Goal: Connect with others: Connect with others

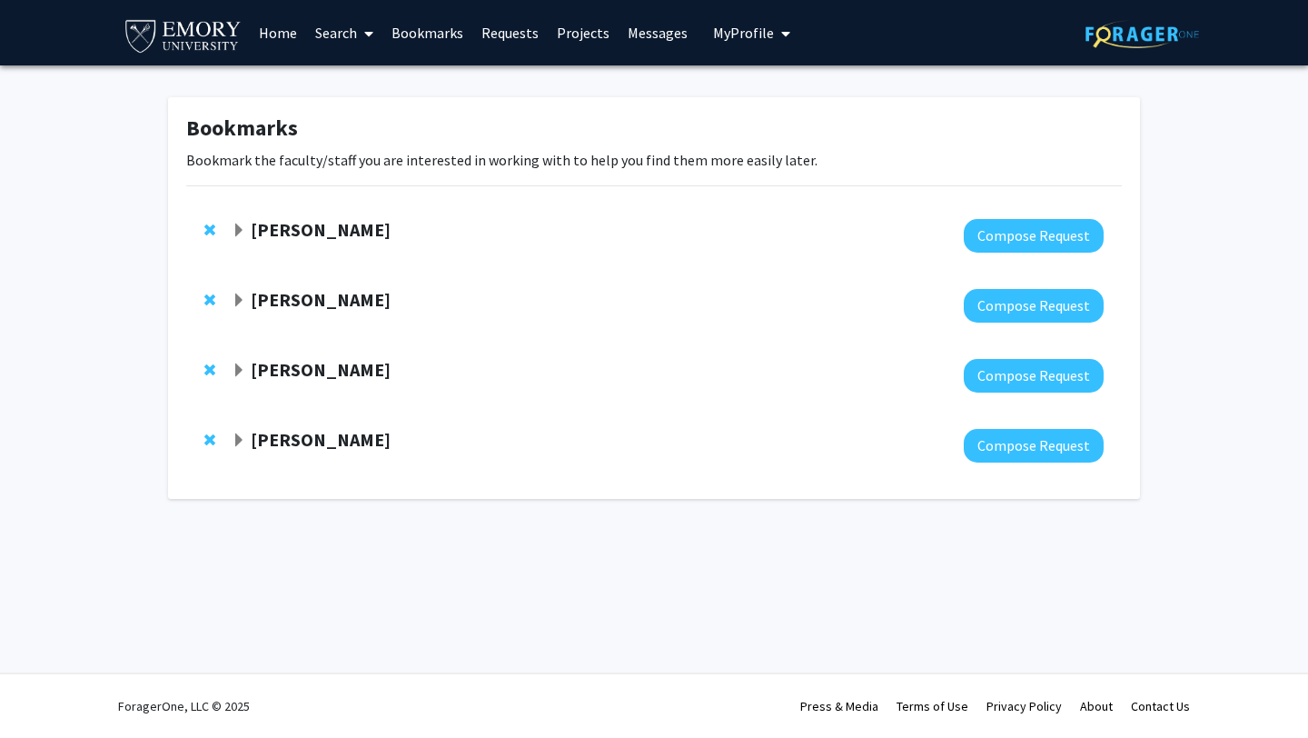
click at [347, 302] on strong "[PERSON_NAME]" at bounding box center [321, 299] width 140 height 23
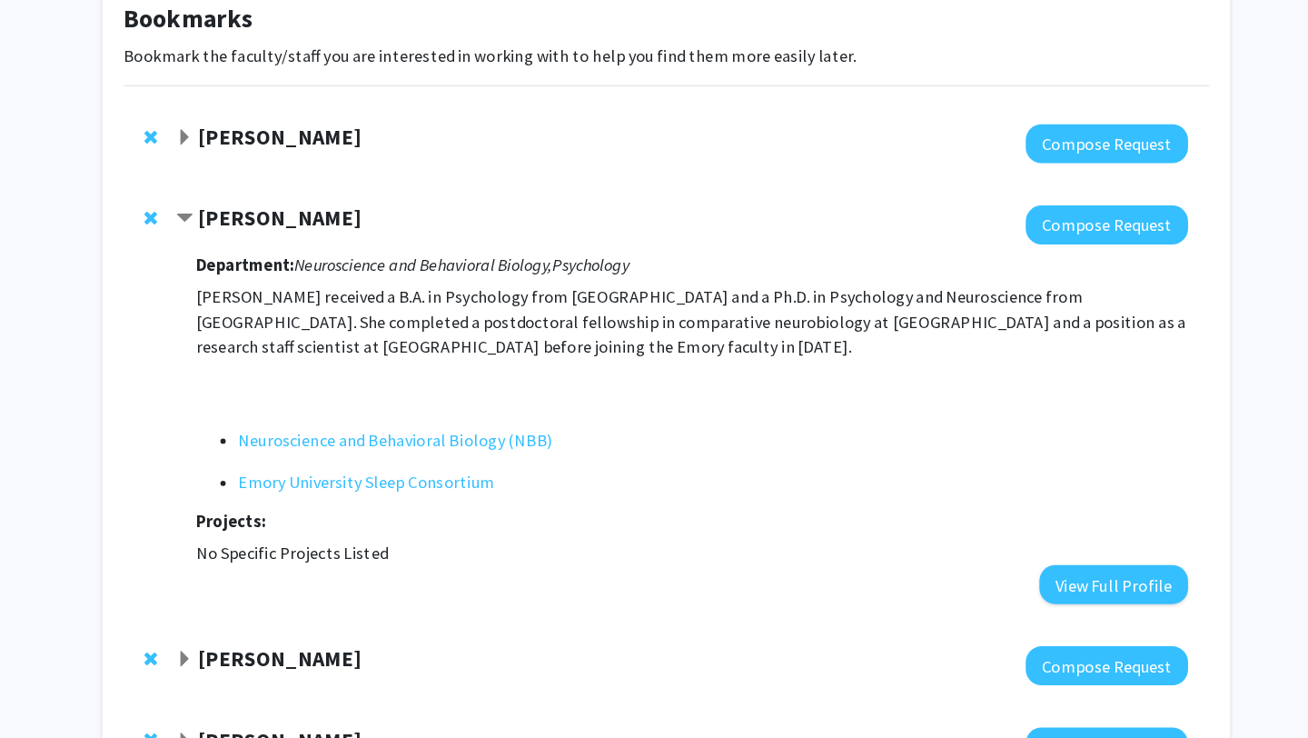
scroll to position [18, 0]
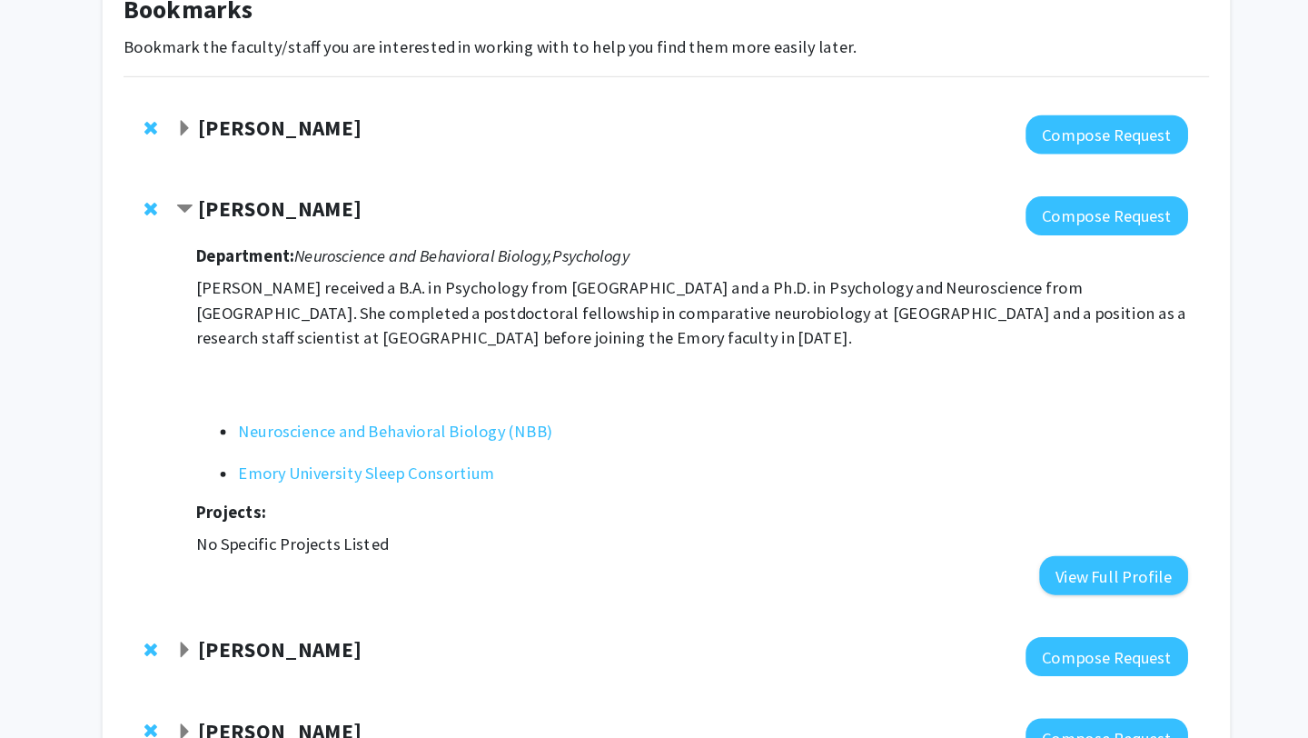
click at [292, 664] on strong "[PERSON_NAME]" at bounding box center [321, 660] width 140 height 23
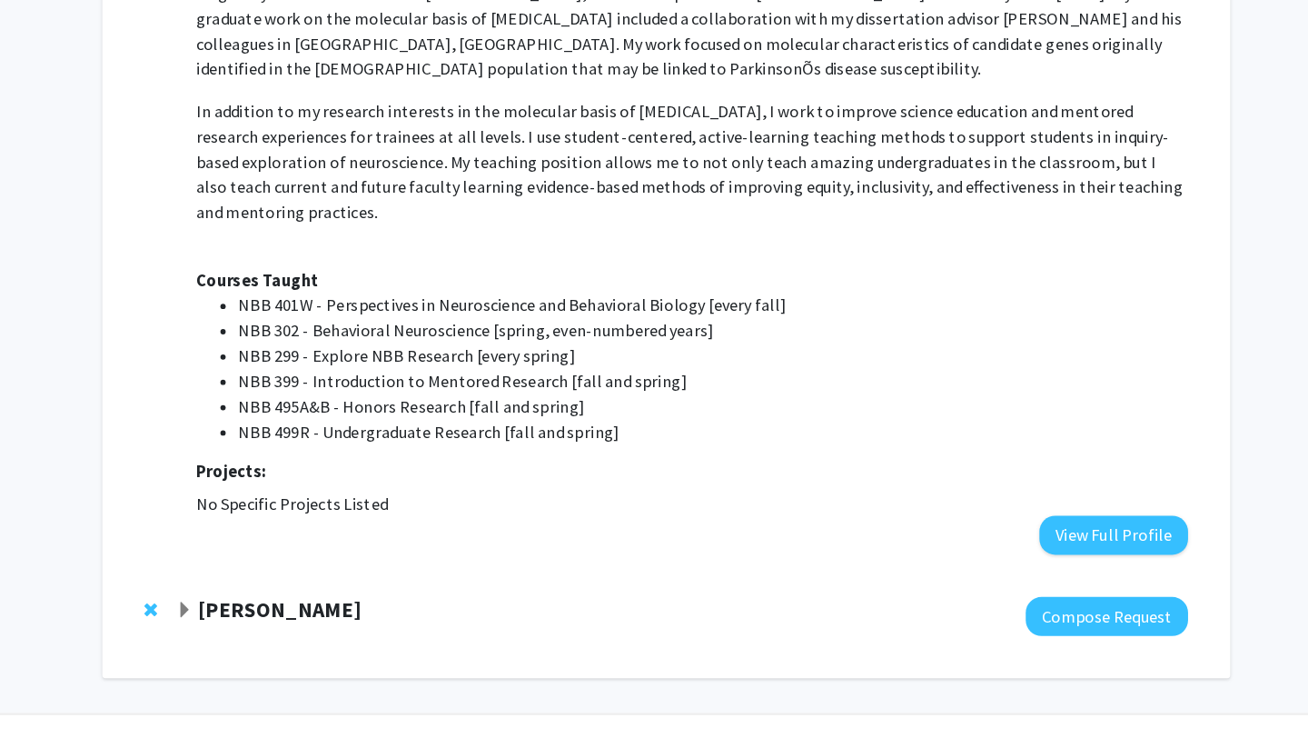
scroll to position [652, 0]
click at [296, 616] on strong "[PERSON_NAME]" at bounding box center [321, 625] width 140 height 23
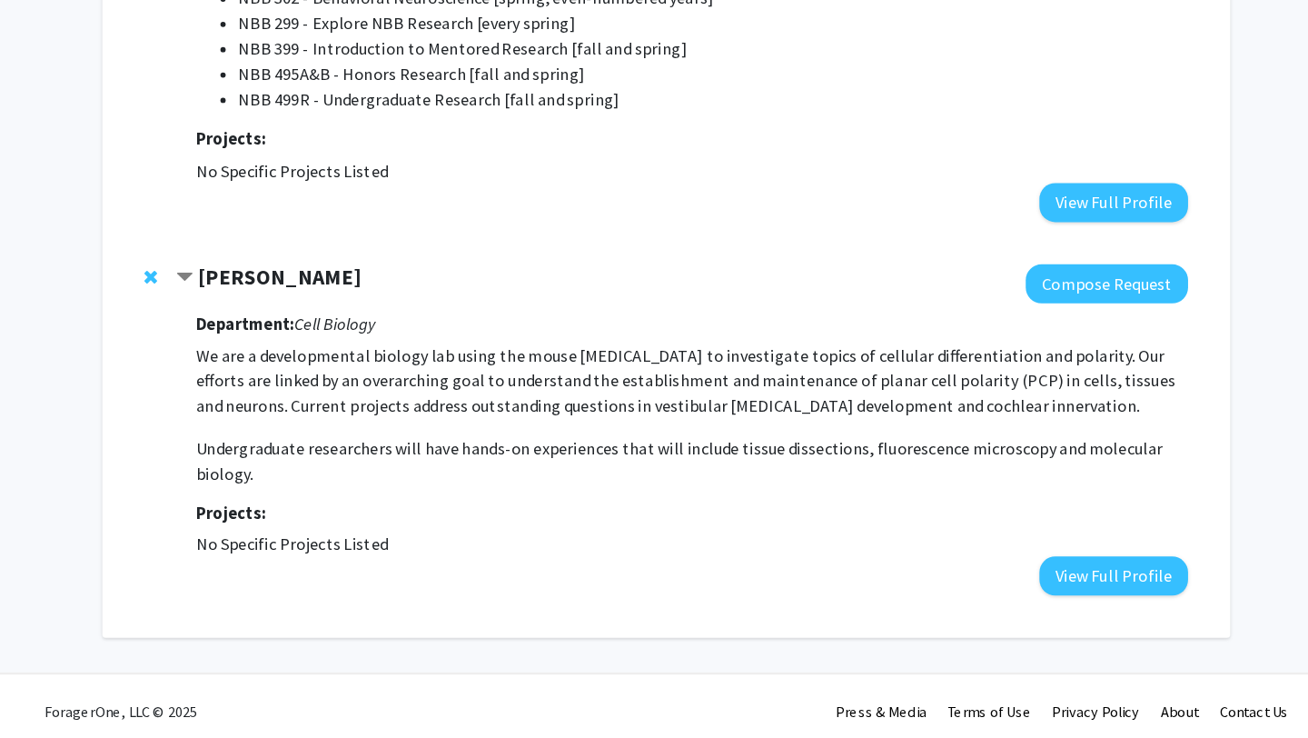
scroll to position [946, 0]
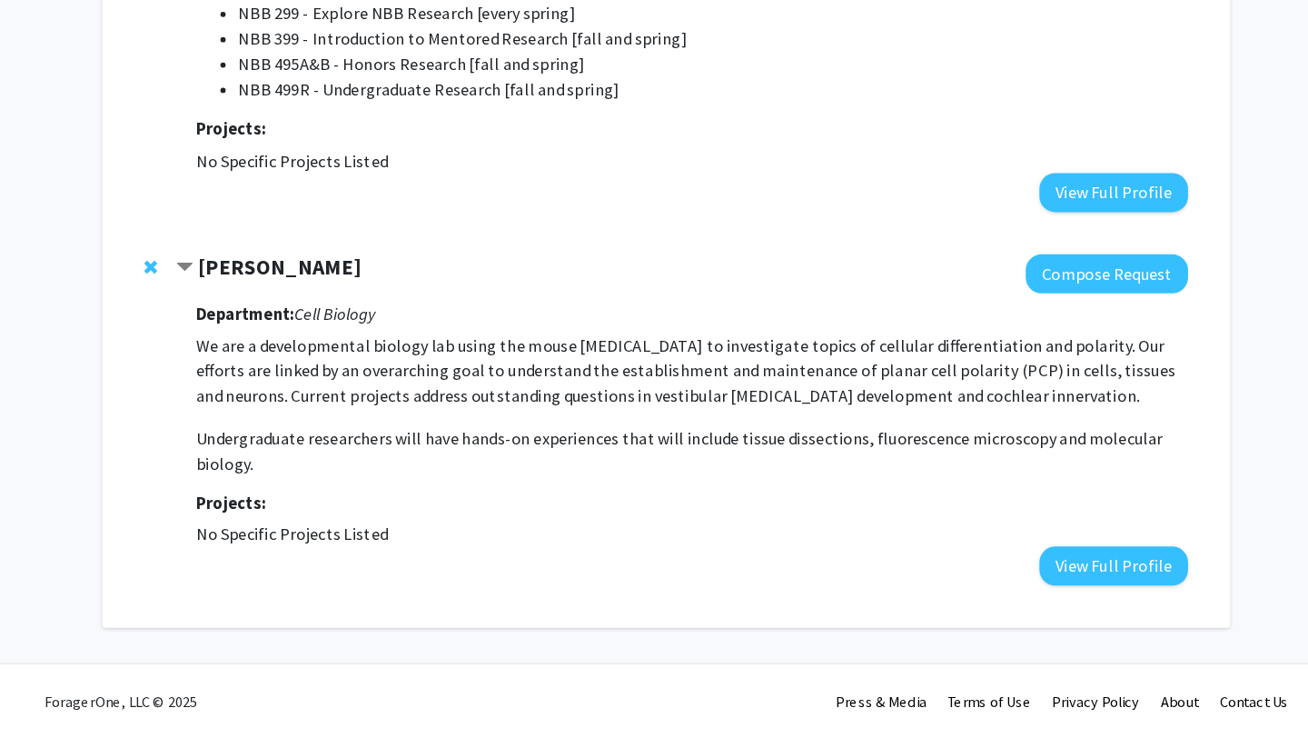
click at [342, 332] on strong "[PERSON_NAME]" at bounding box center [321, 331] width 140 height 23
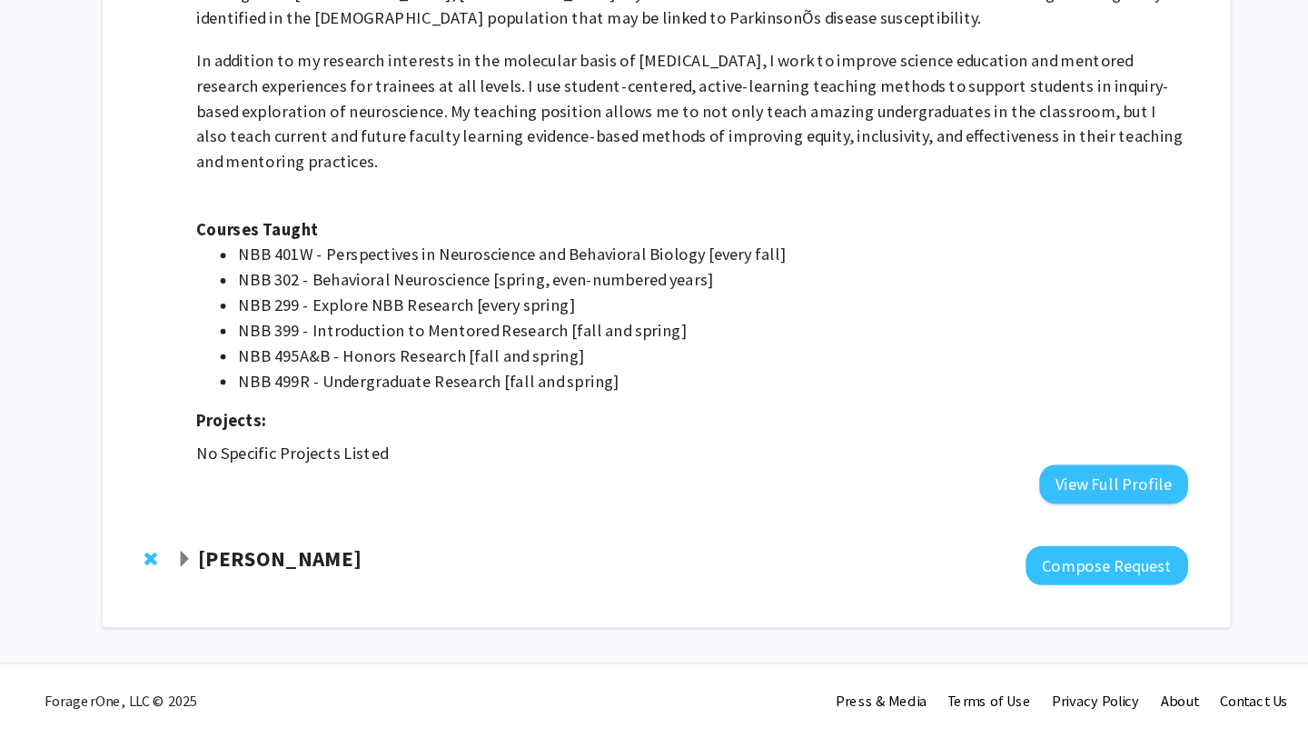
scroll to position [694, 0]
click at [315, 577] on strong "[PERSON_NAME]" at bounding box center [321, 583] width 140 height 23
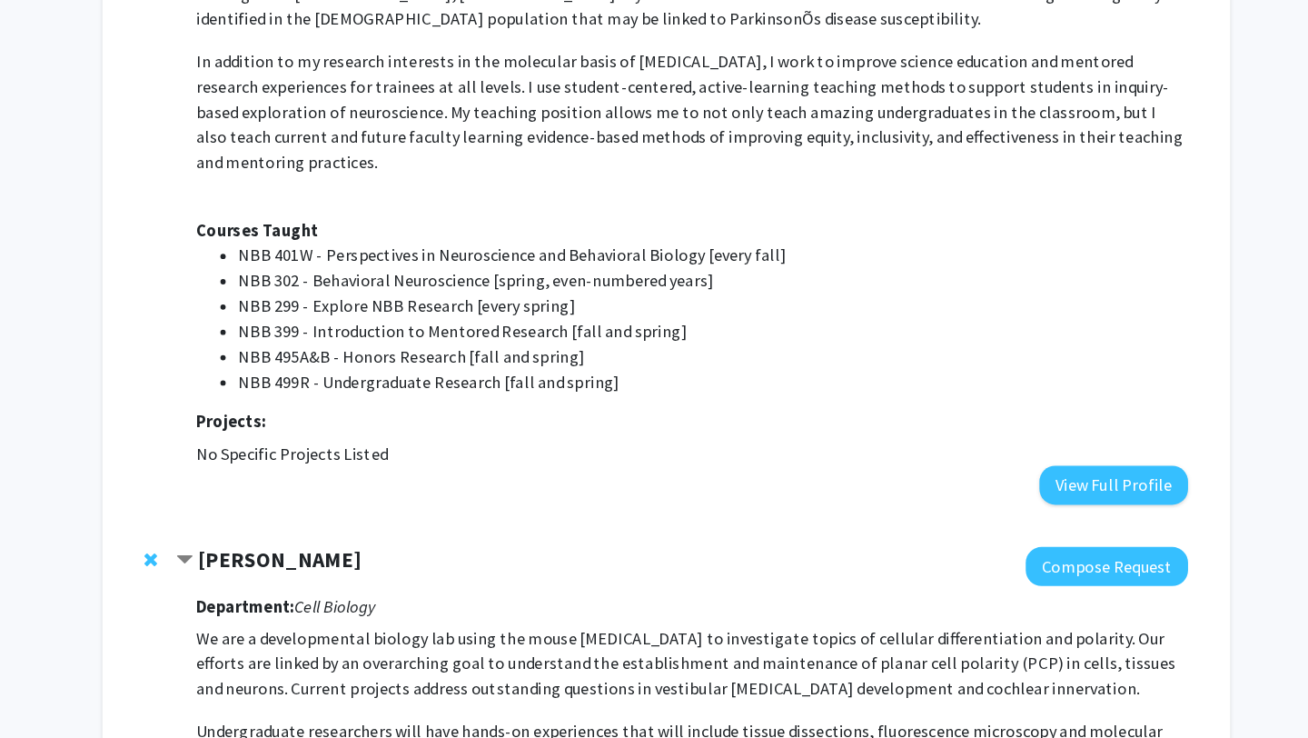
scroll to position [946, 0]
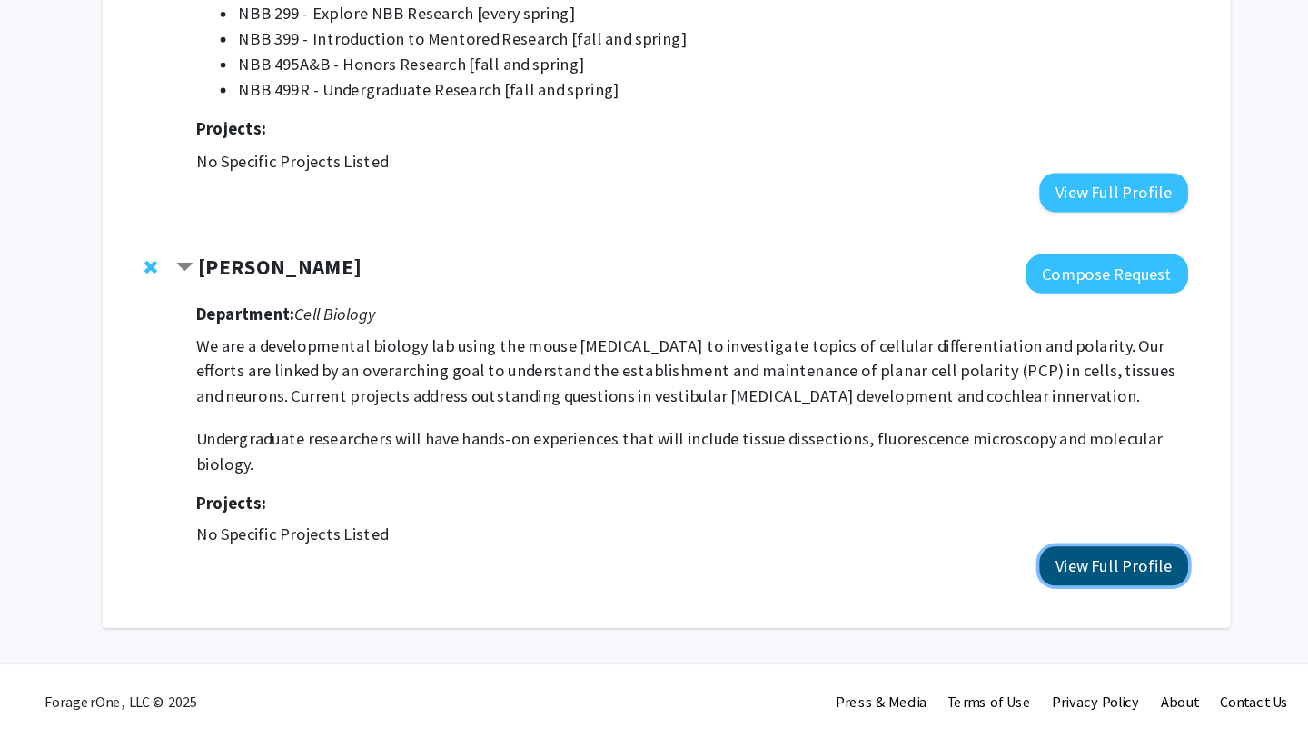
click at [1049, 576] on button "View Full Profile" at bounding box center [1040, 589] width 128 height 34
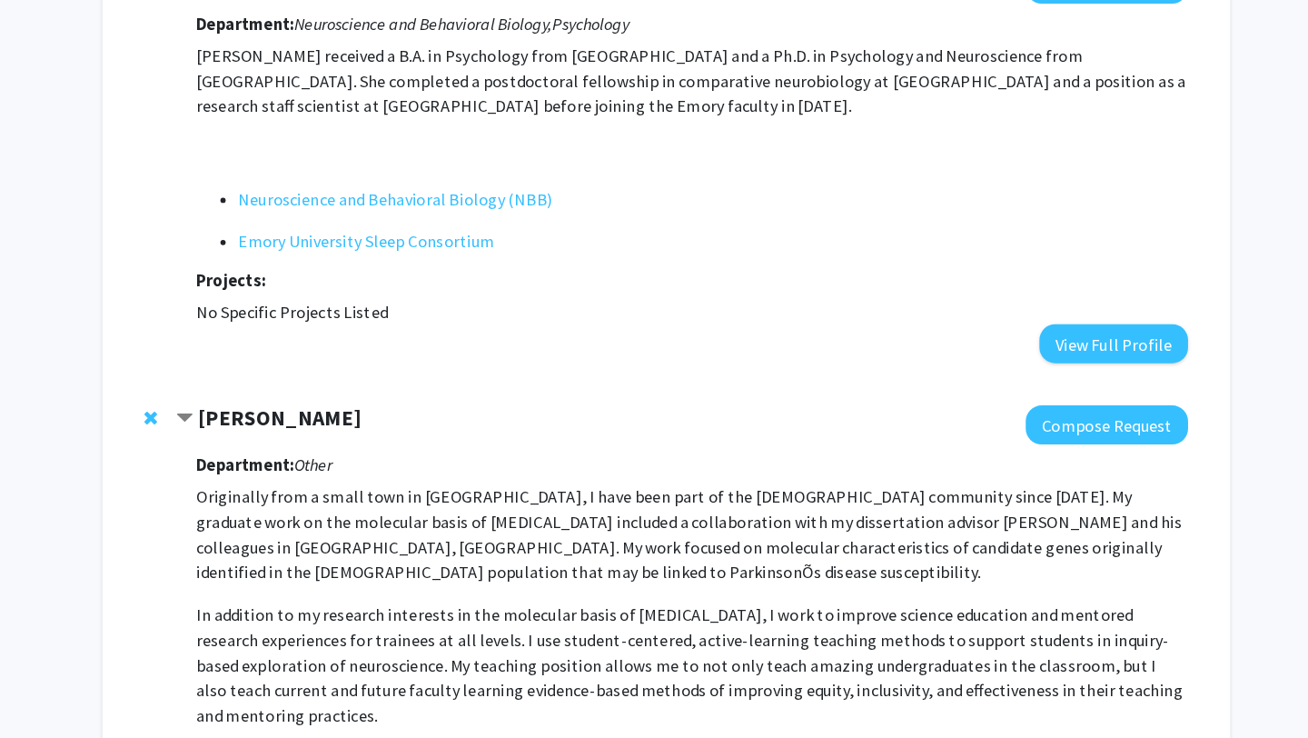
scroll to position [304, 0]
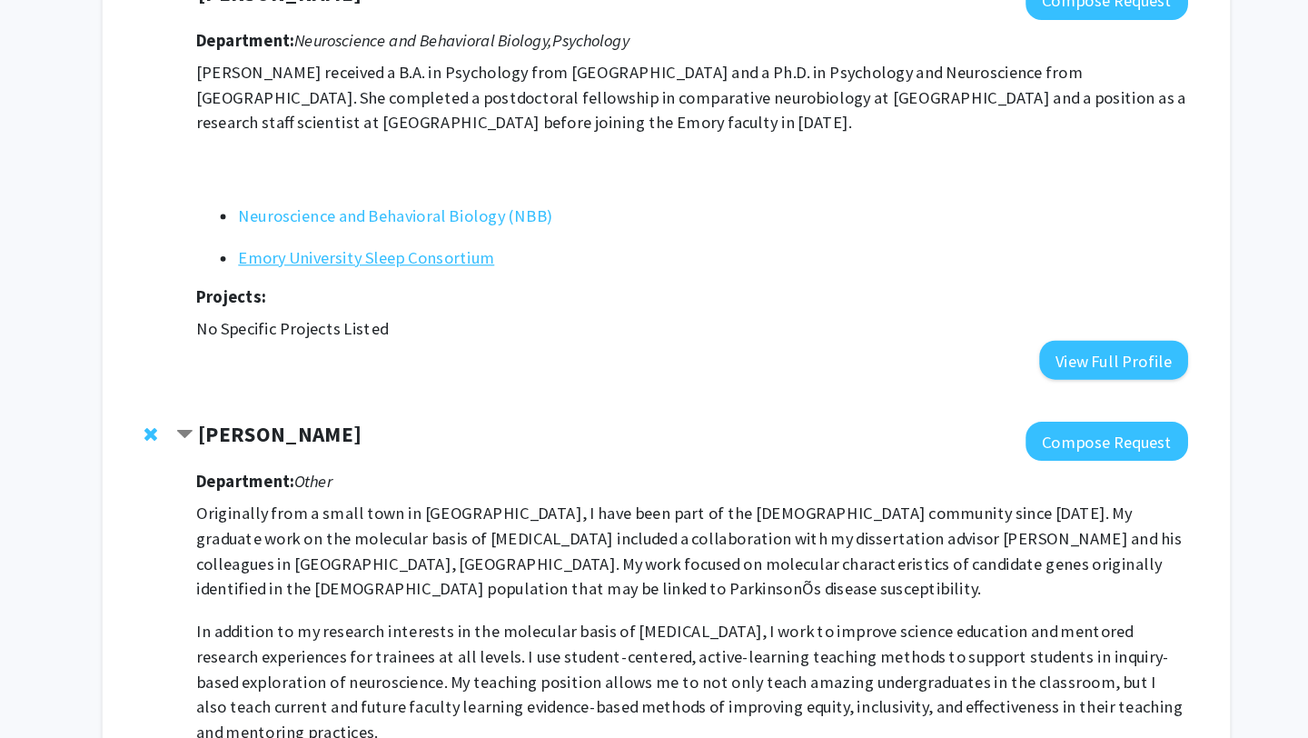
click at [338, 227] on link "Emory University Sleep Consortium" at bounding box center [395, 223] width 221 height 22
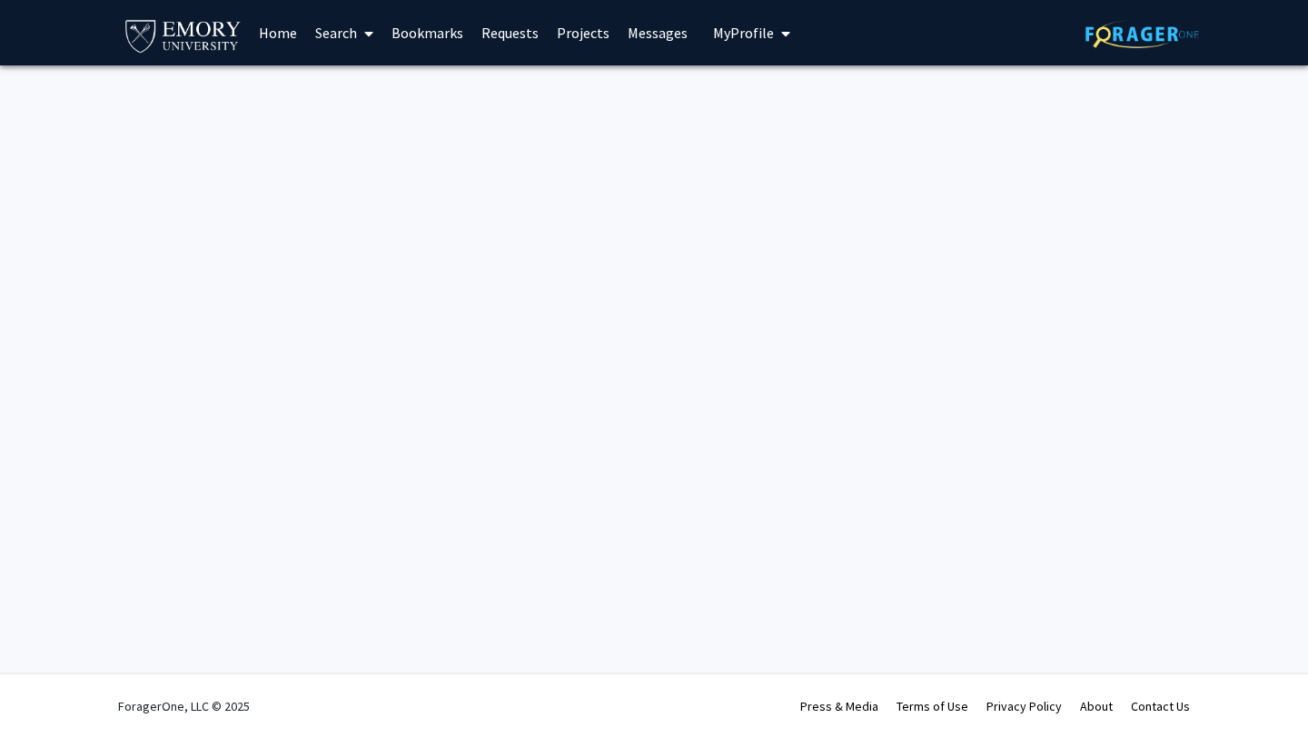
click at [442, 25] on link "Bookmarks" at bounding box center [427, 33] width 90 height 64
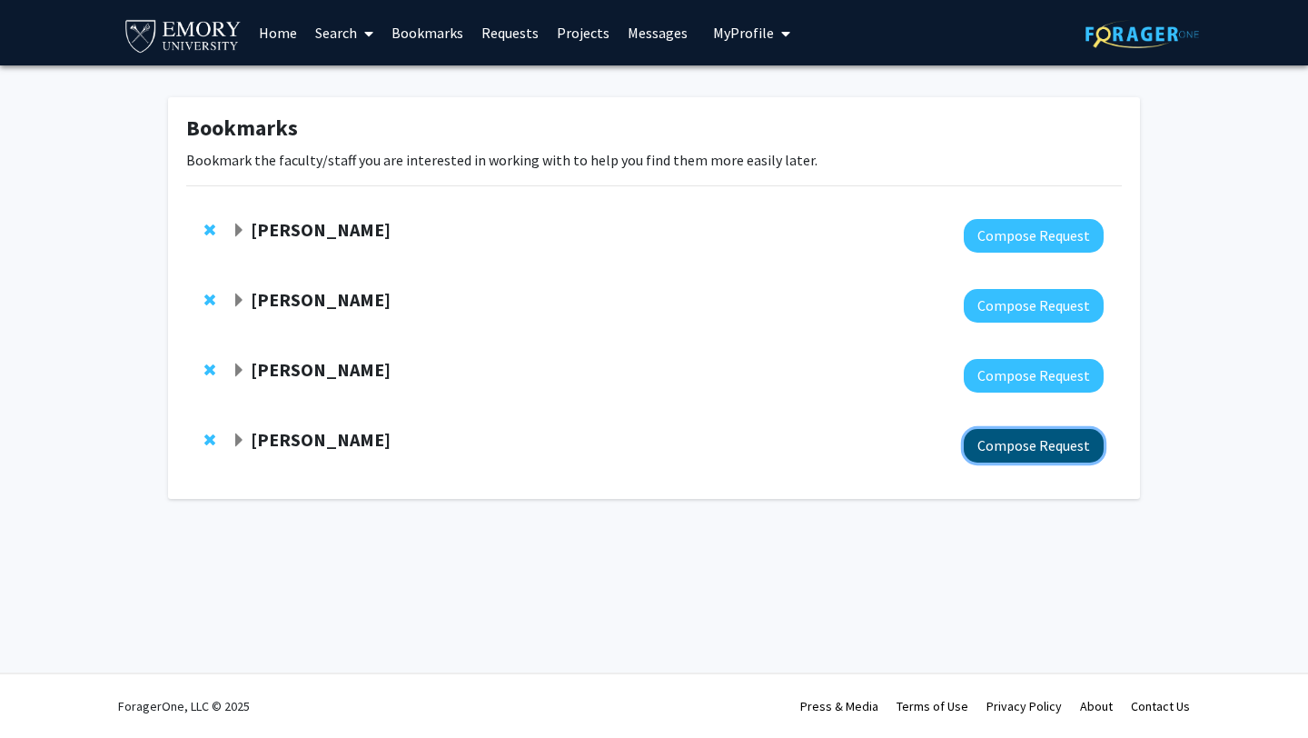
click at [1006, 447] on button "Compose Request" at bounding box center [1034, 446] width 140 height 34
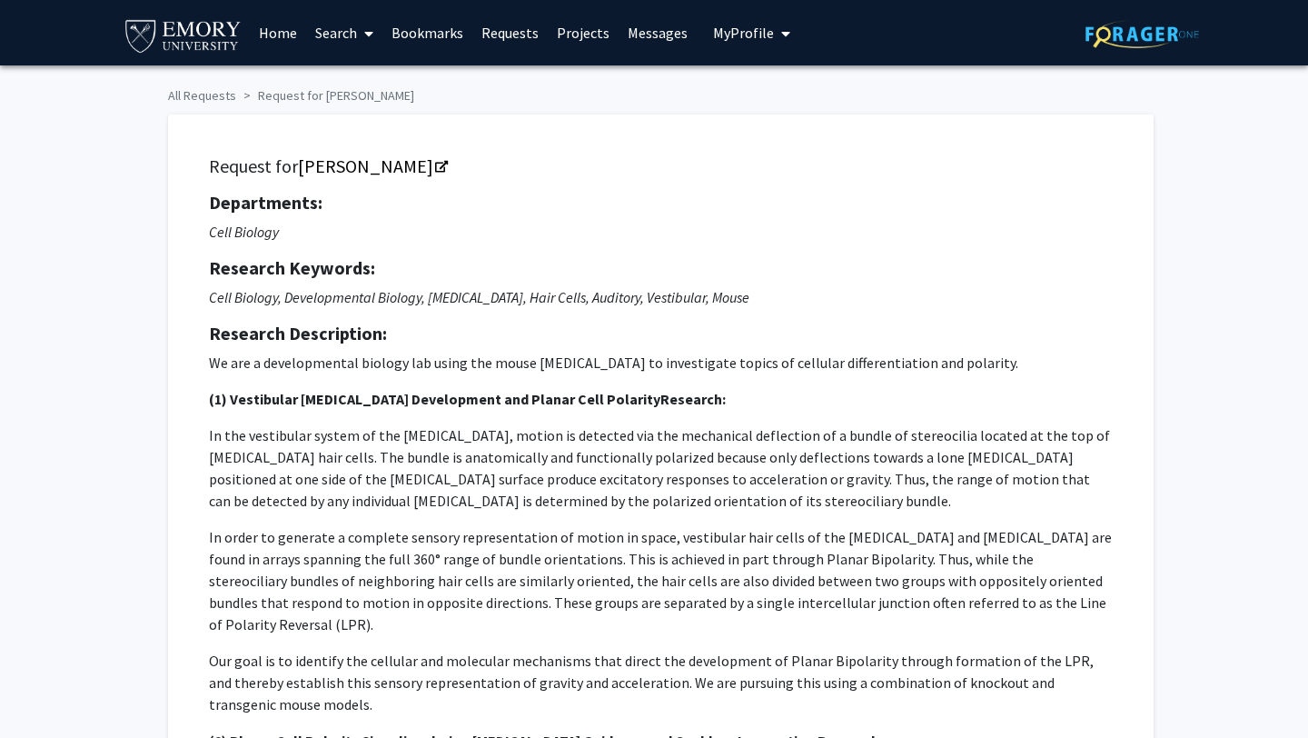
click at [447, 29] on link "Bookmarks" at bounding box center [427, 33] width 90 height 64
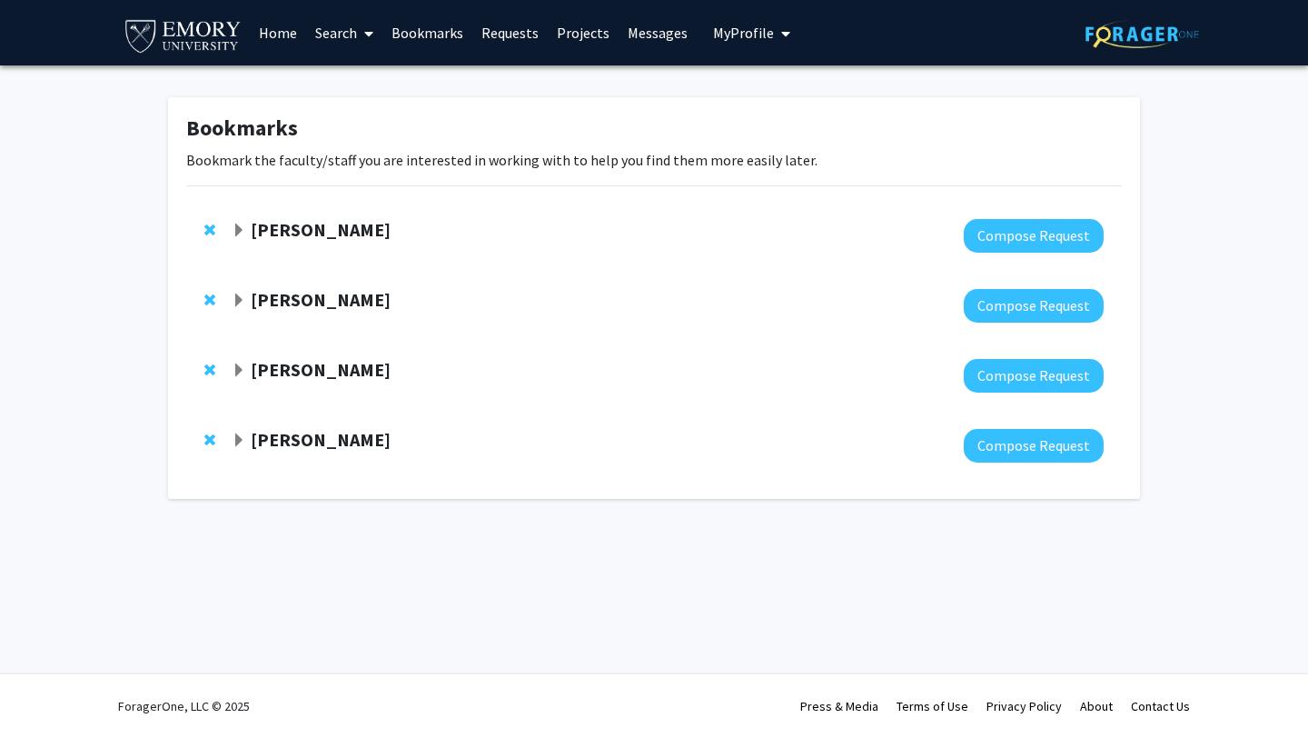
click at [314, 436] on strong "[PERSON_NAME]" at bounding box center [321, 439] width 140 height 23
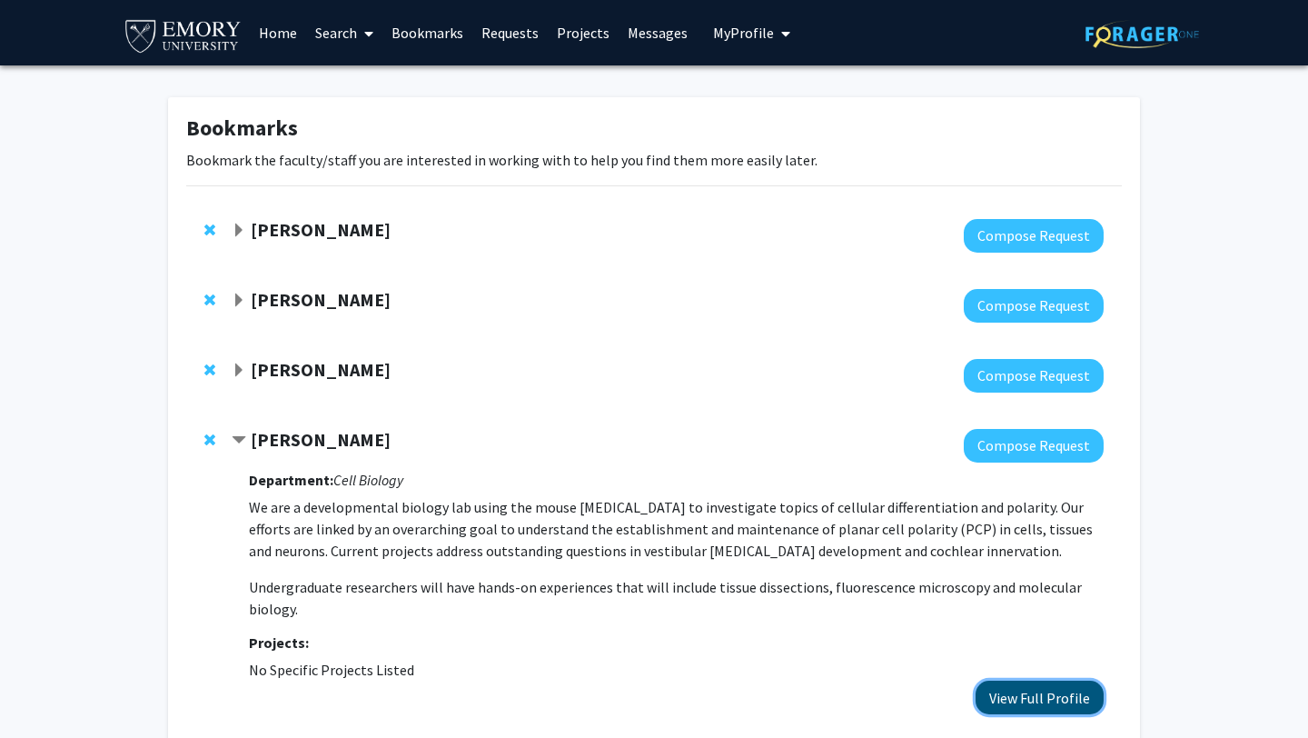
click at [993, 698] on button "View Full Profile" at bounding box center [1040, 697] width 128 height 34
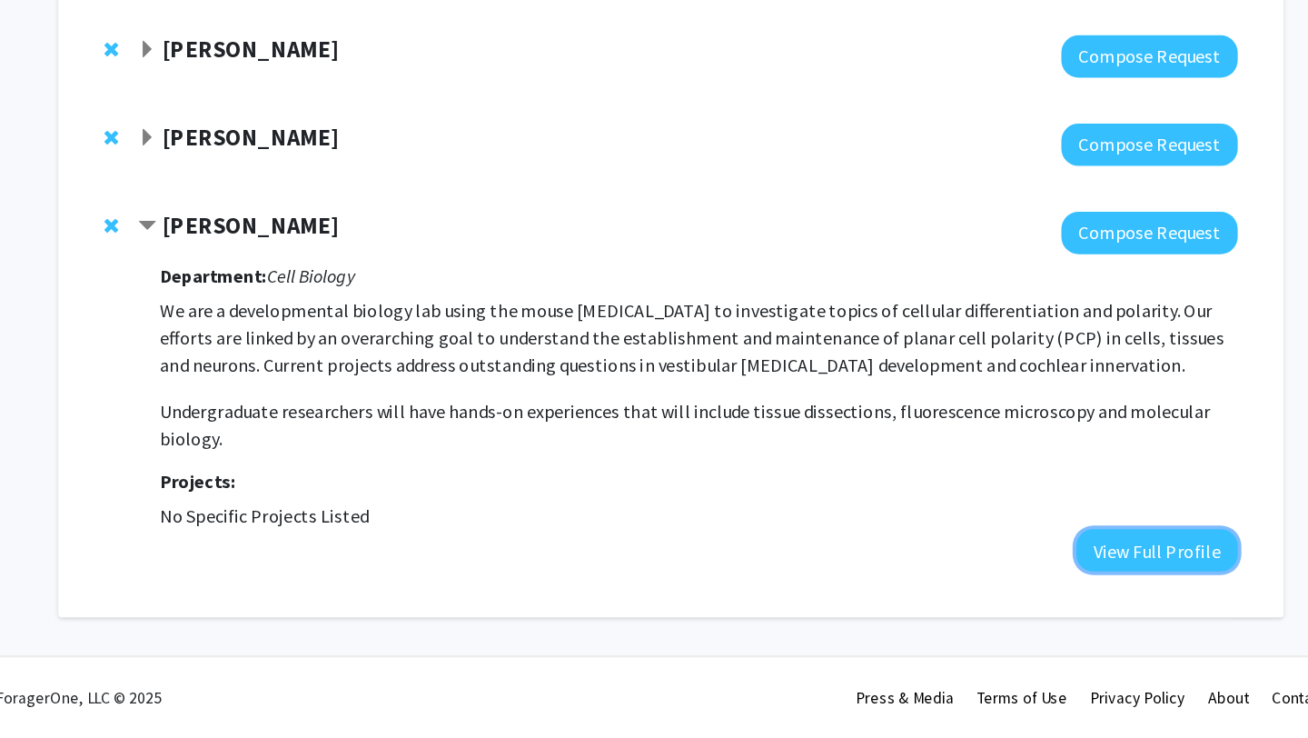
scroll to position [107, 0]
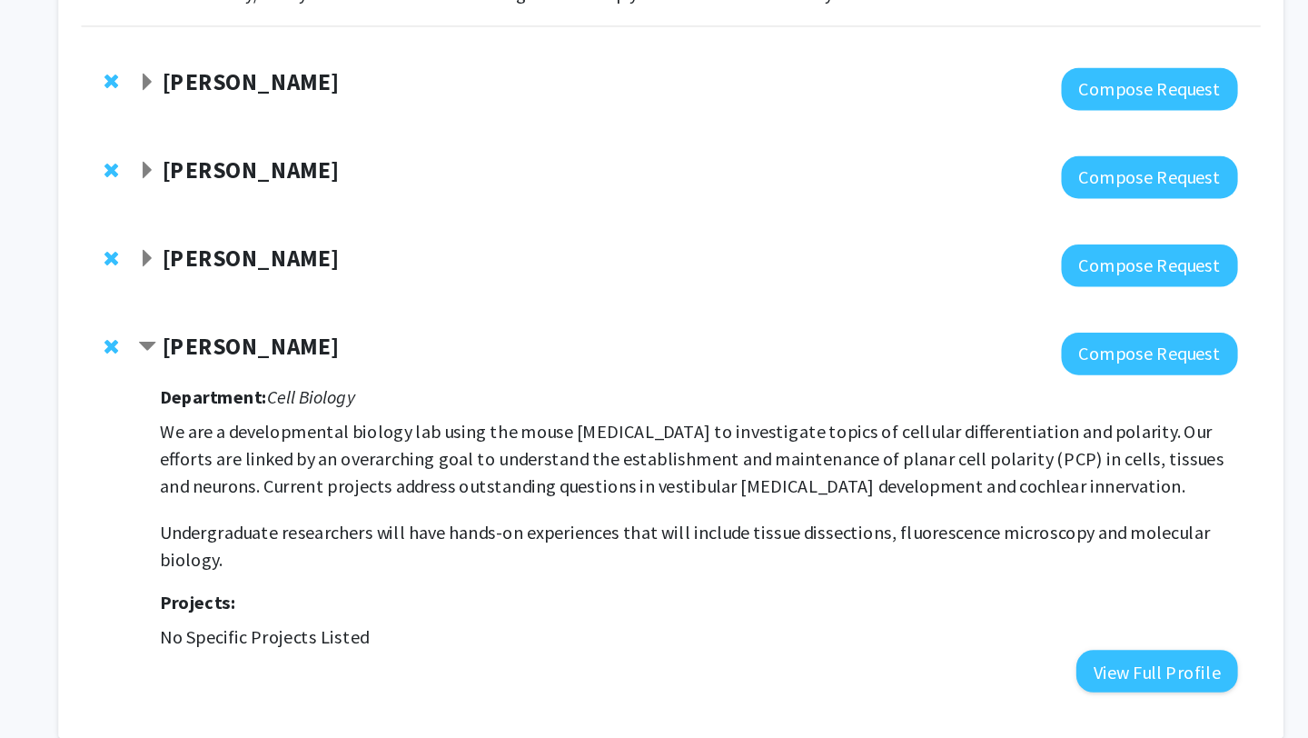
click at [433, 283] on div at bounding box center [668, 269] width 872 height 34
click at [271, 277] on div at bounding box center [668, 269] width 872 height 34
click at [235, 260] on span "Expand Leah Anderson Roesch Bookmark" at bounding box center [239, 263] width 15 height 15
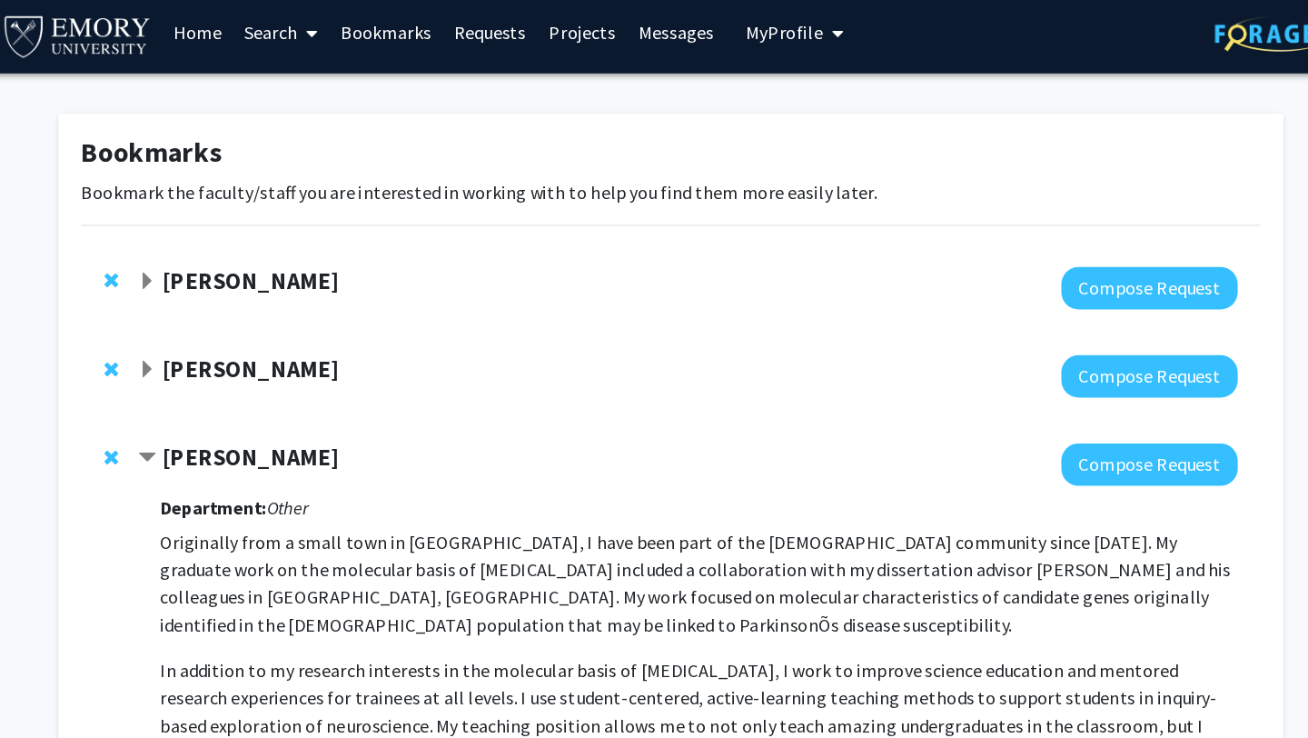
scroll to position [1, 0]
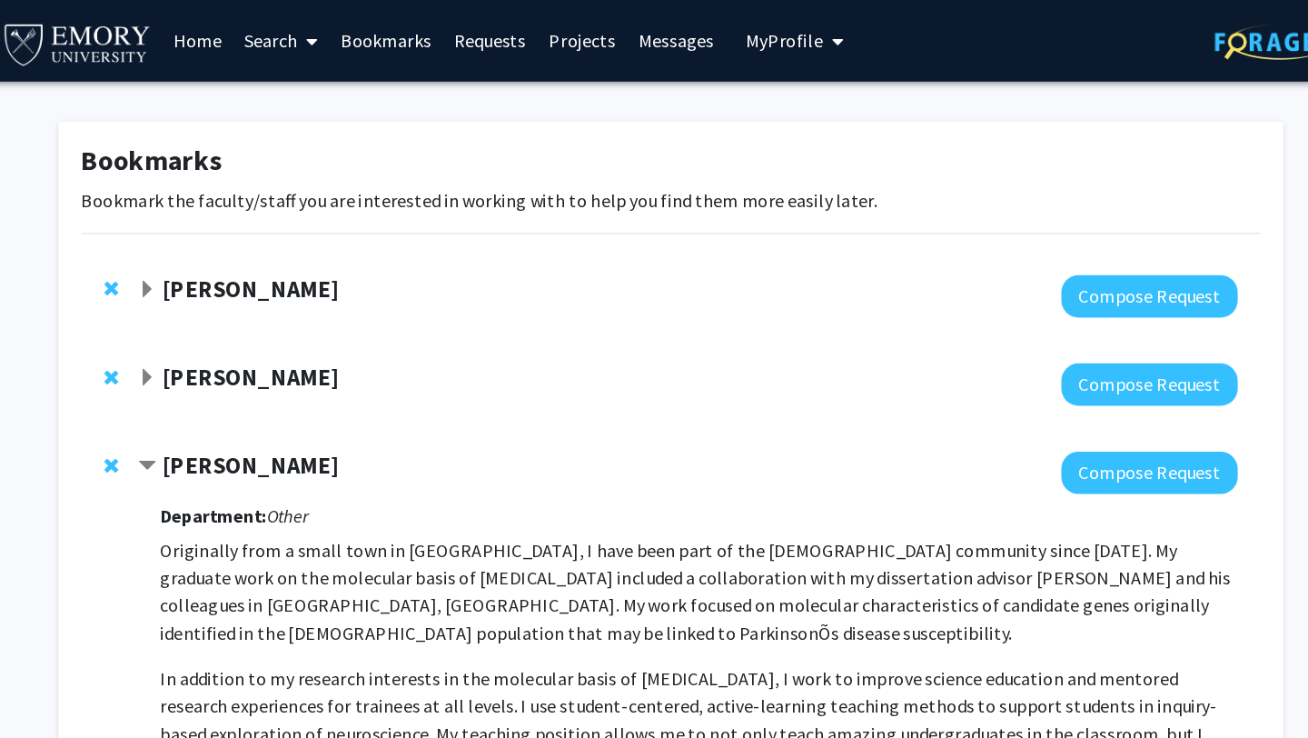
click at [235, 285] on div "Hillary Rodman Compose Request" at bounding box center [654, 305] width 936 height 70
click at [236, 296] on span "Expand Hillary Rodman Bookmark" at bounding box center [239, 299] width 15 height 15
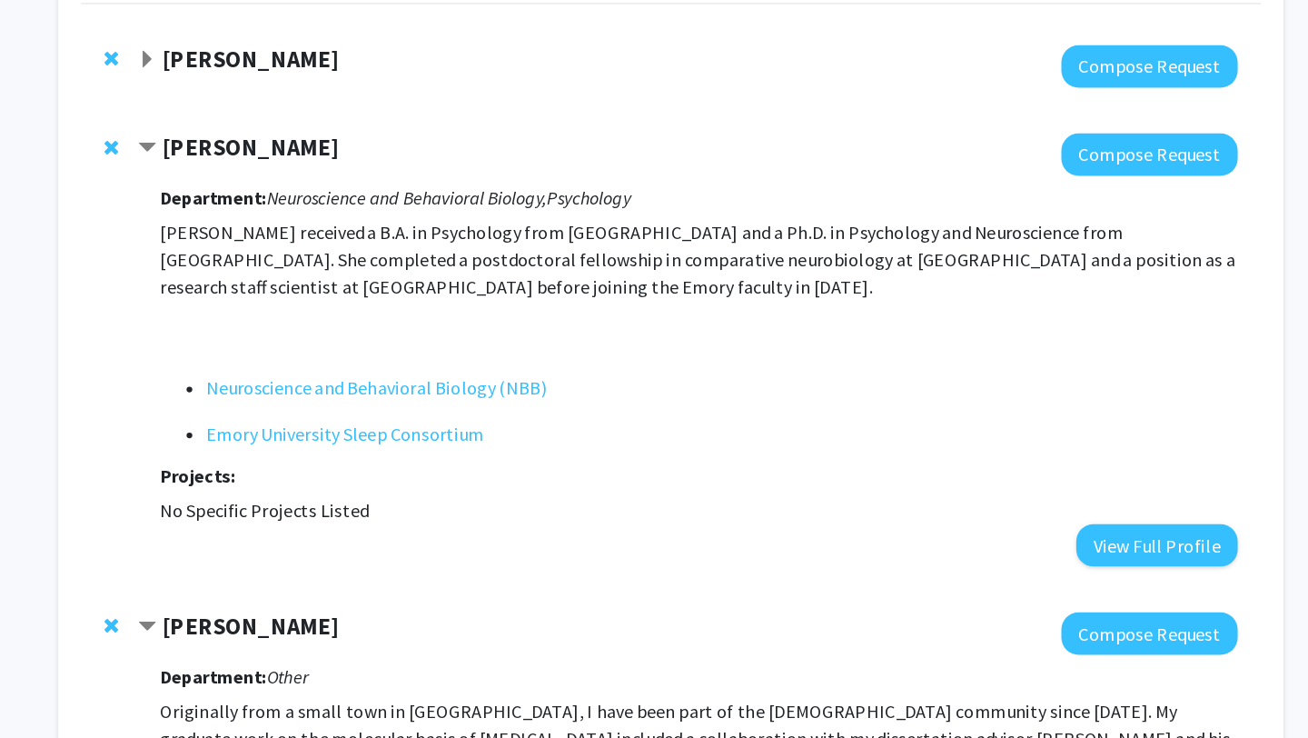
scroll to position [63, 0]
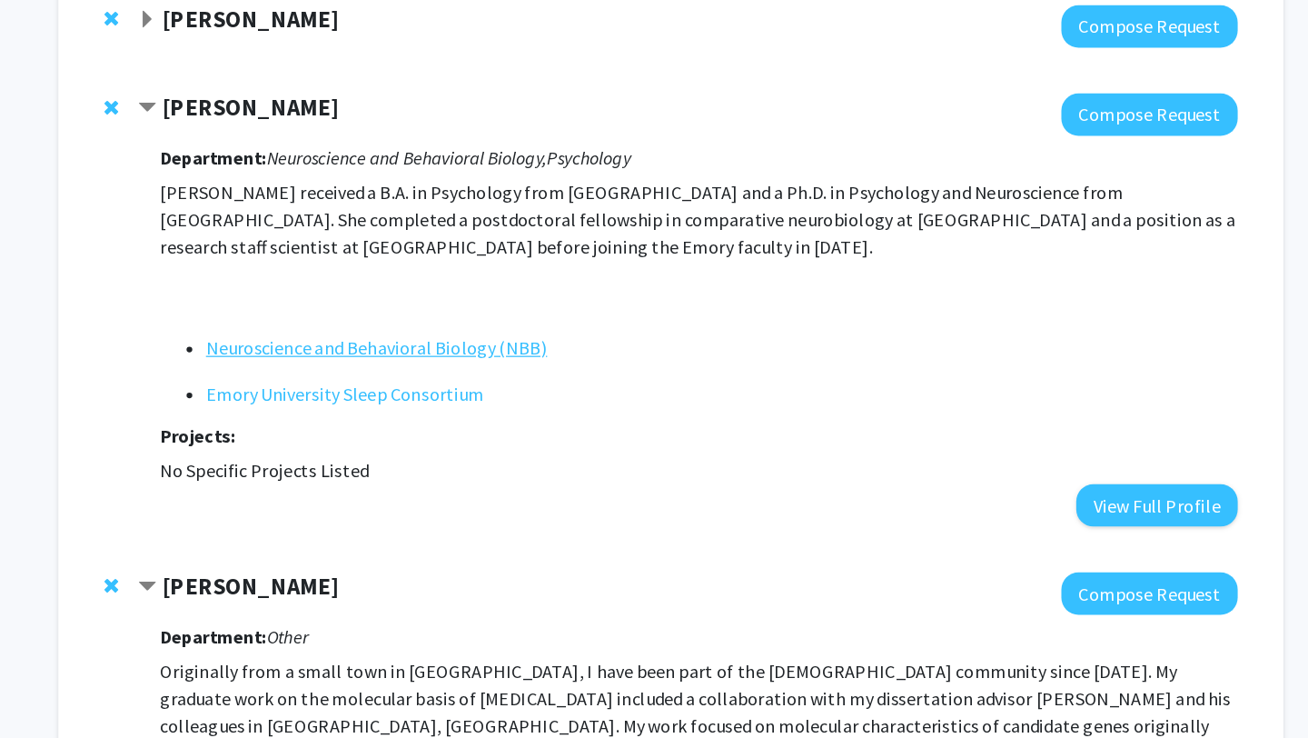
click at [307, 429] on link "Neuroscience and Behavioral Biology (NBB)" at bounding box center [420, 428] width 271 height 22
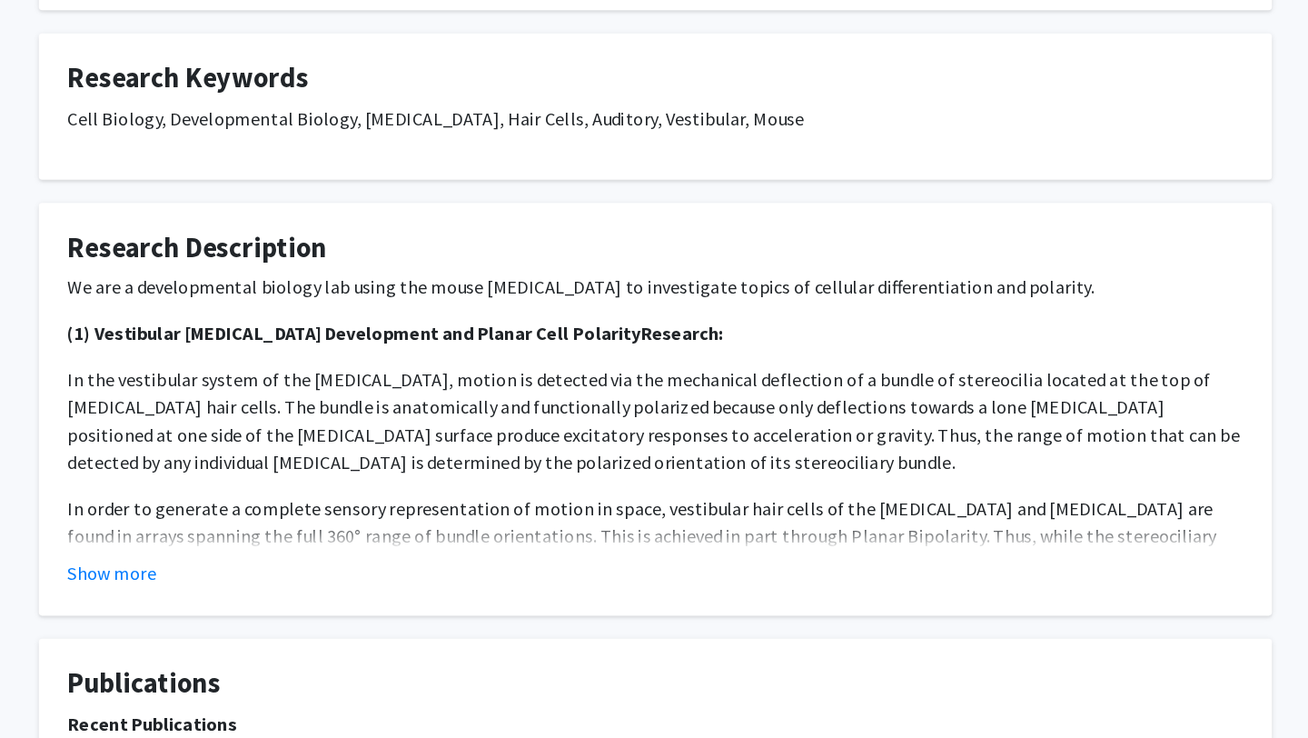
scroll to position [364, 0]
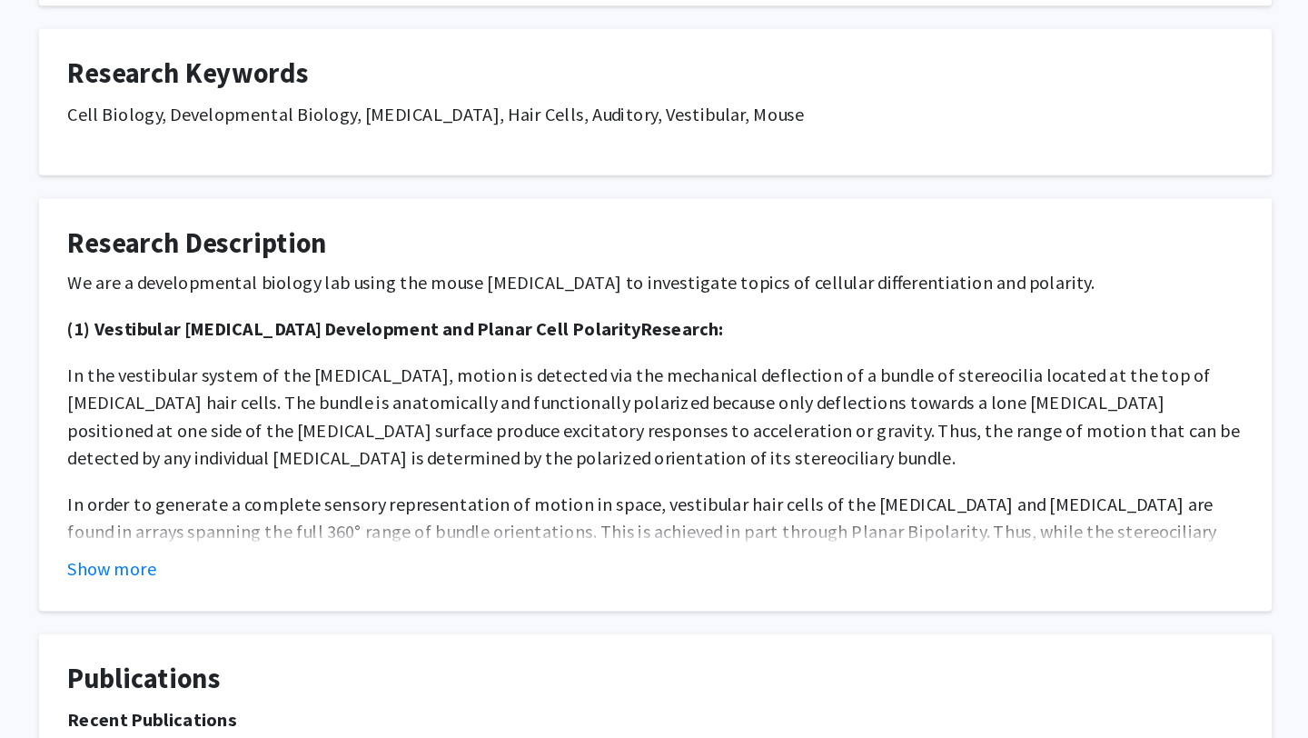
click at [218, 599] on button "Show more" at bounding box center [226, 604] width 70 height 22
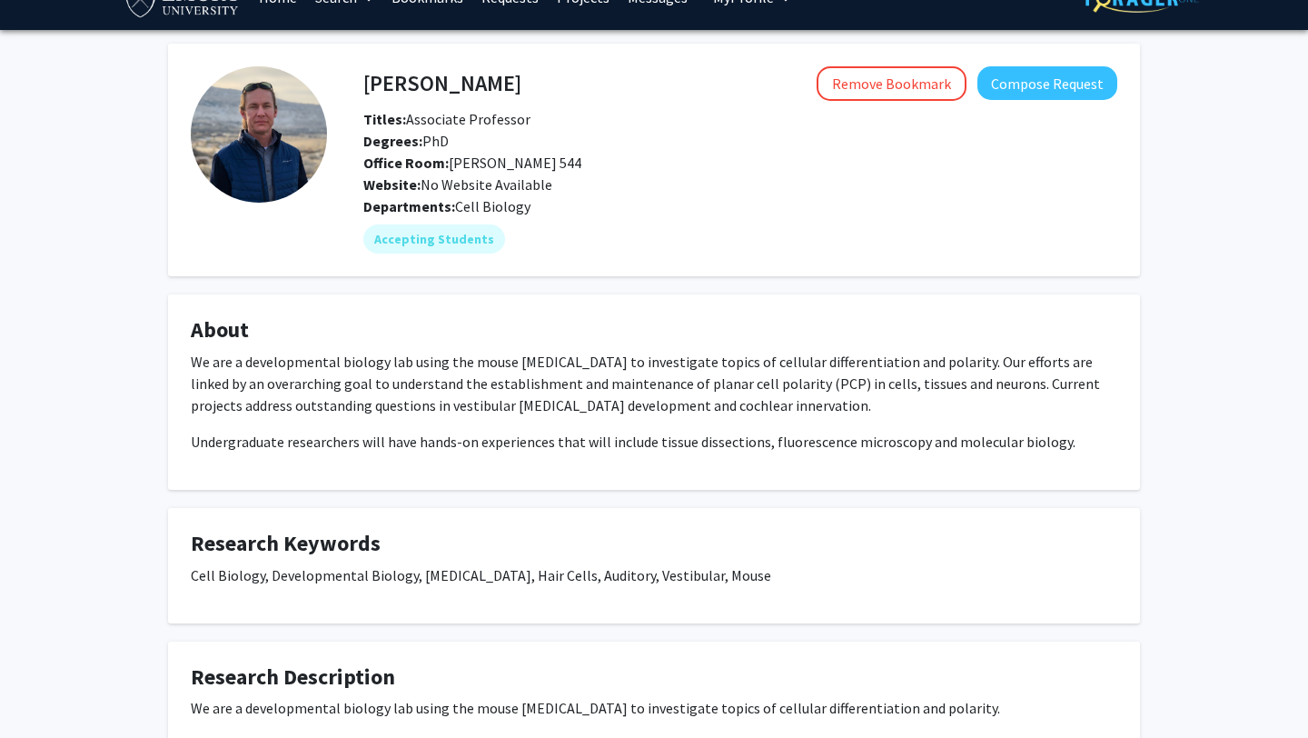
scroll to position [0, 0]
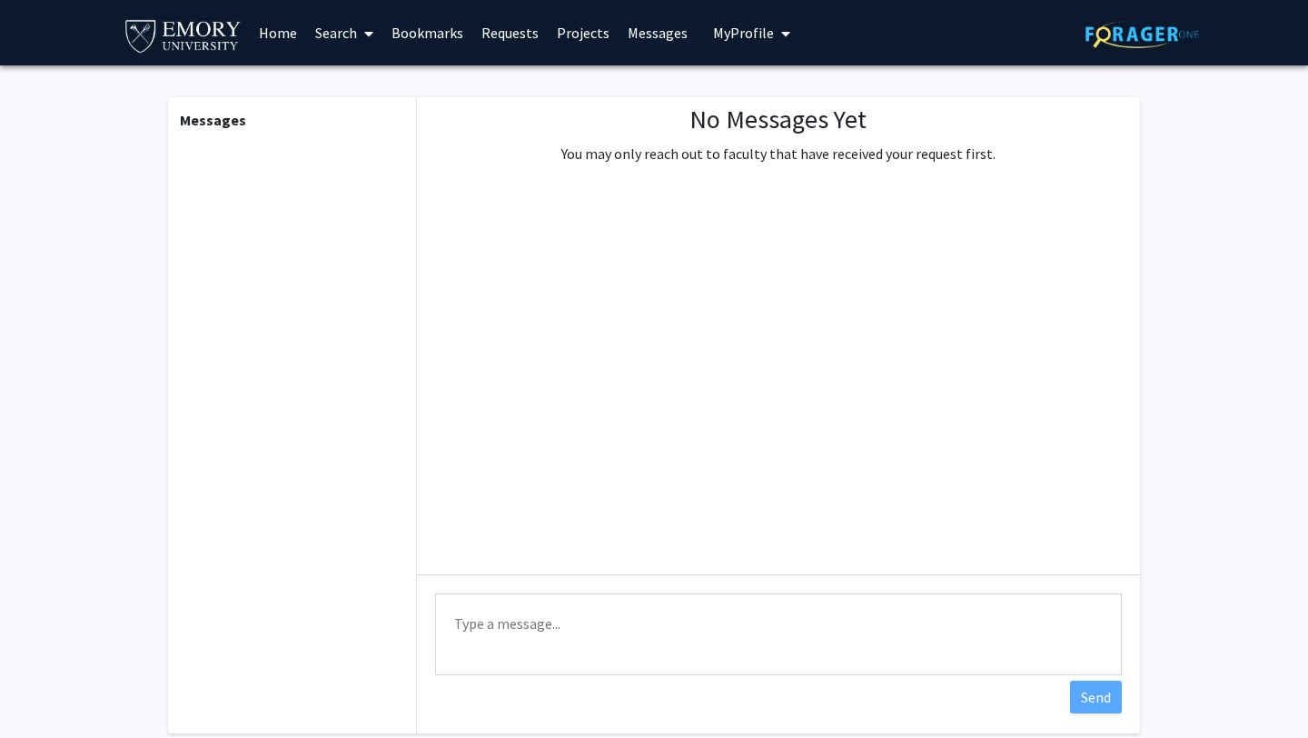
click at [648, 36] on link "Messages" at bounding box center [658, 33] width 78 height 64
click at [583, 35] on link "Projects" at bounding box center [583, 33] width 71 height 64
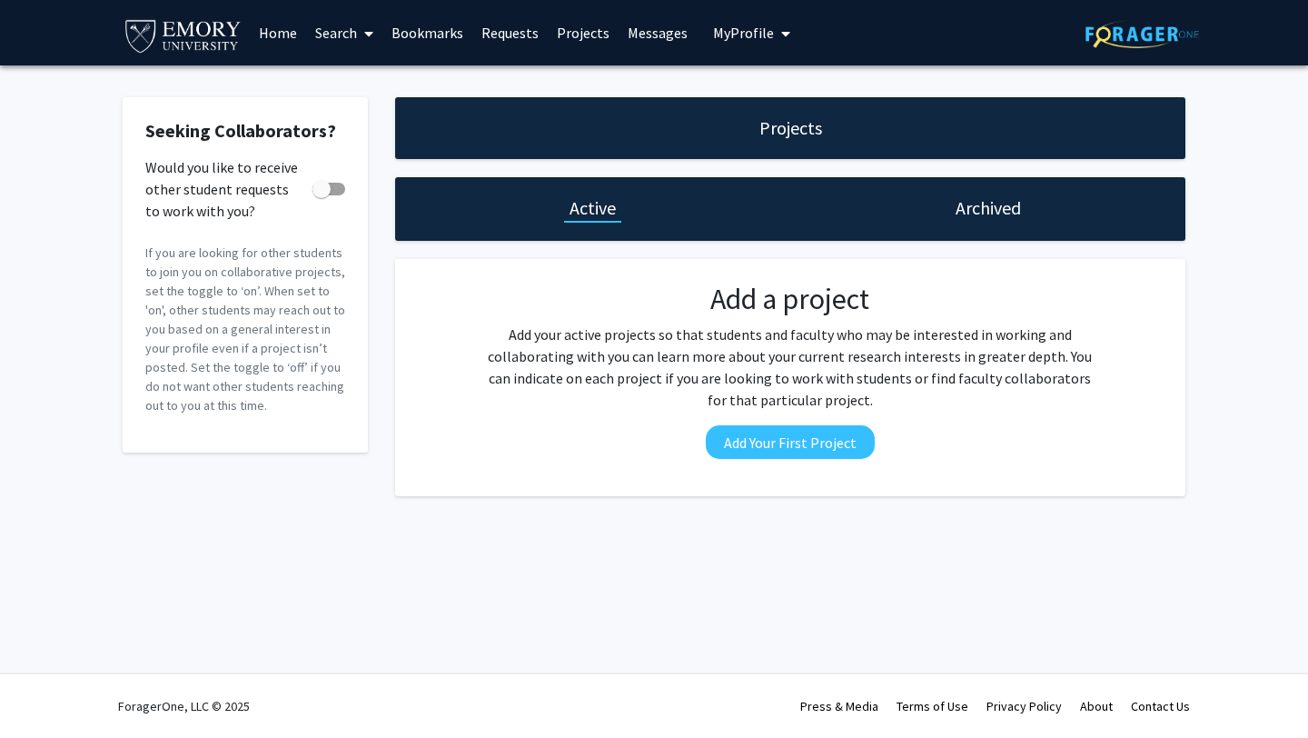
click at [748, 35] on span "My Profile" at bounding box center [743, 33] width 61 height 18
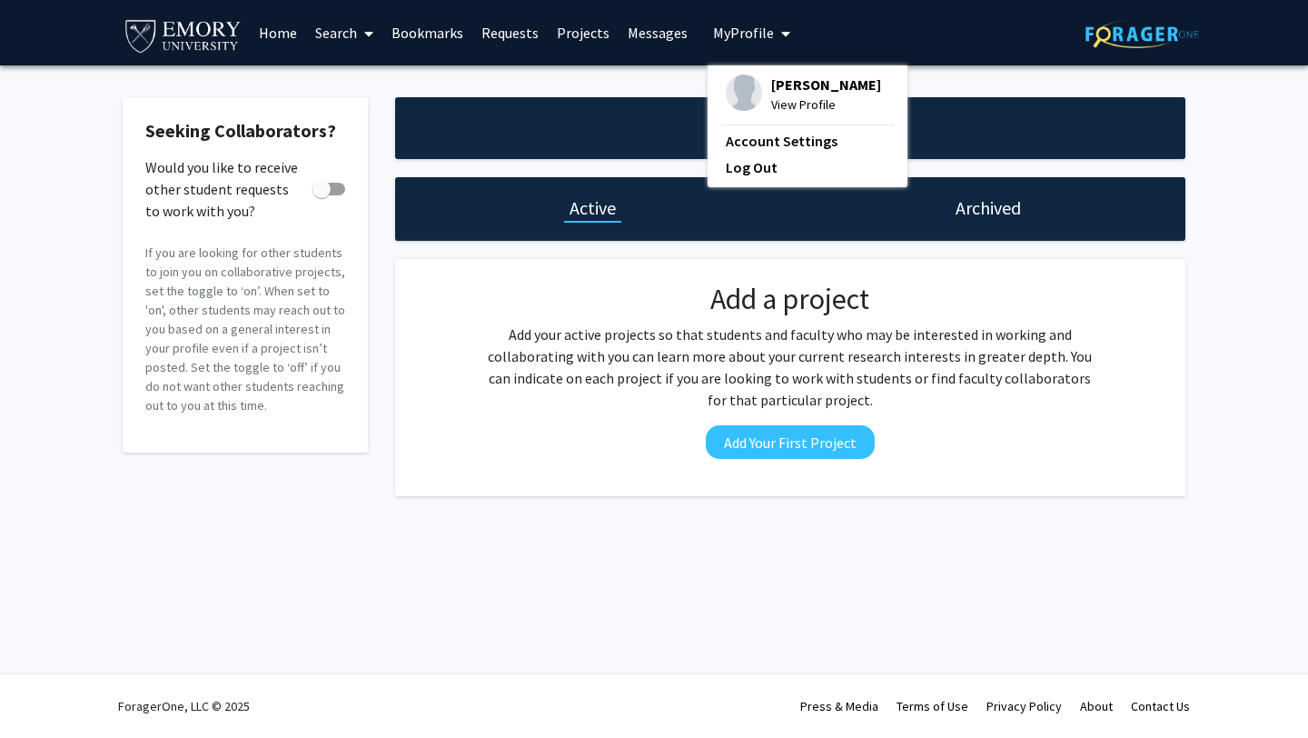
click at [791, 94] on span "[PERSON_NAME]" at bounding box center [826, 84] width 110 height 20
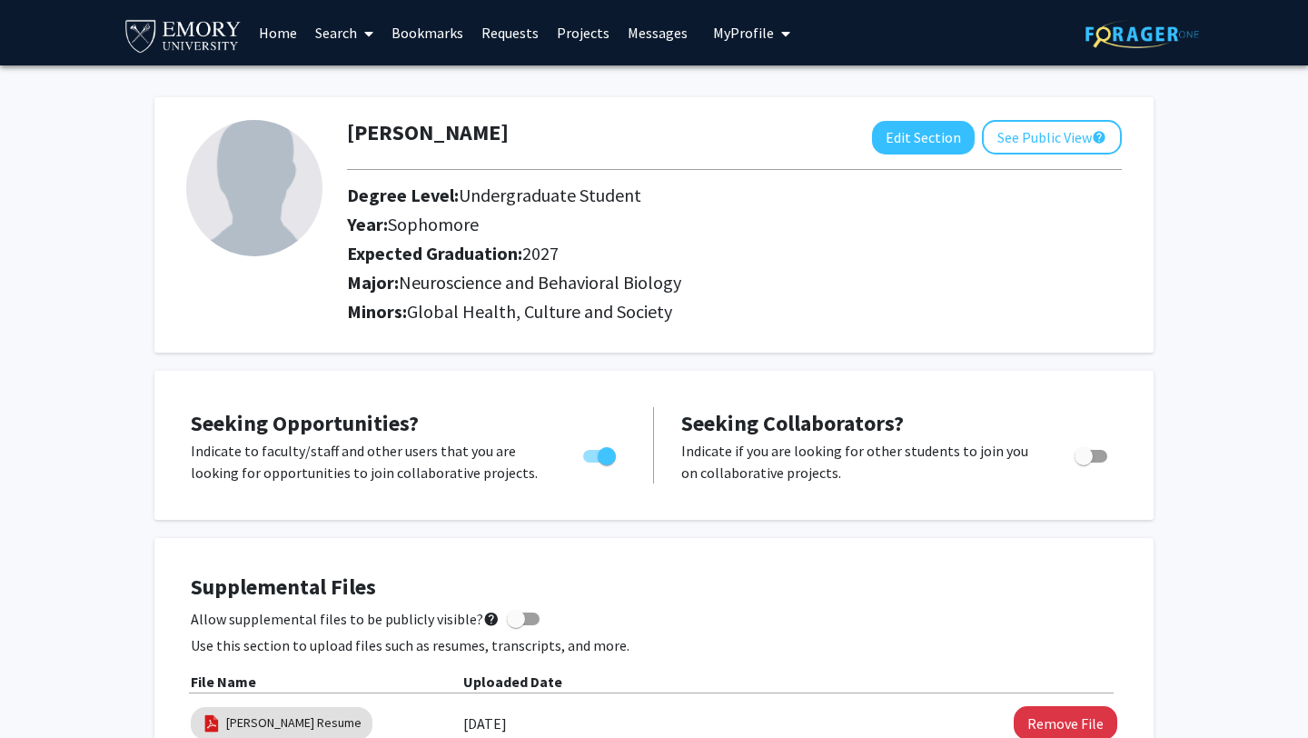
click at [265, 36] on link "Home" at bounding box center [278, 33] width 56 height 64
